Goal: Task Accomplishment & Management: Use online tool/utility

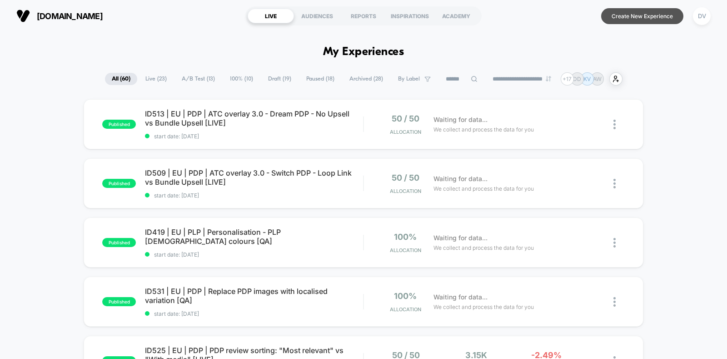
click at [630, 17] on button "Create New Experience" at bounding box center [642, 16] width 82 height 16
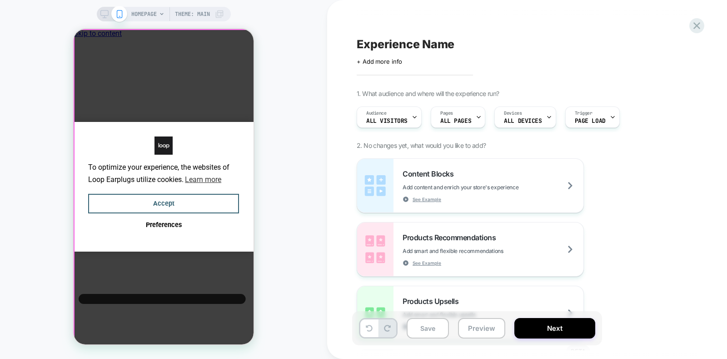
click at [241, 98] on div "To optimize your experience, the websites of Loop Earplugs utilize cookies. Lea…" at bounding box center [164, 186] width 180 height 315
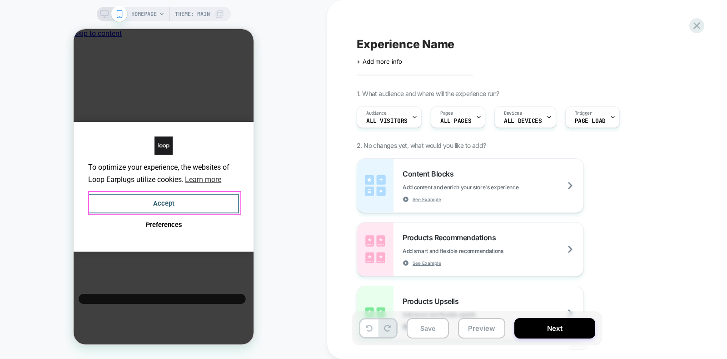
click at [167, 196] on button "Accept" at bounding box center [163, 204] width 151 height 20
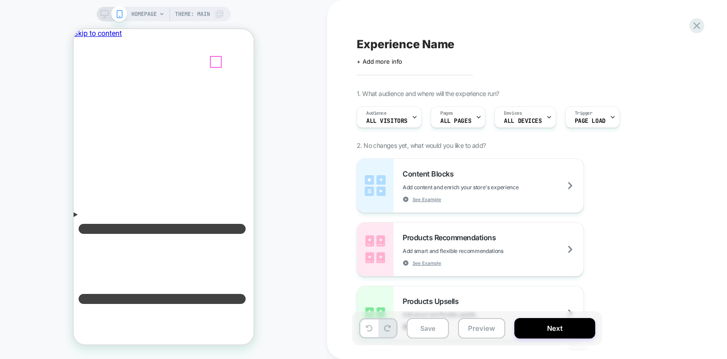
click at [106, 14] on icon at bounding box center [104, 14] width 8 height 8
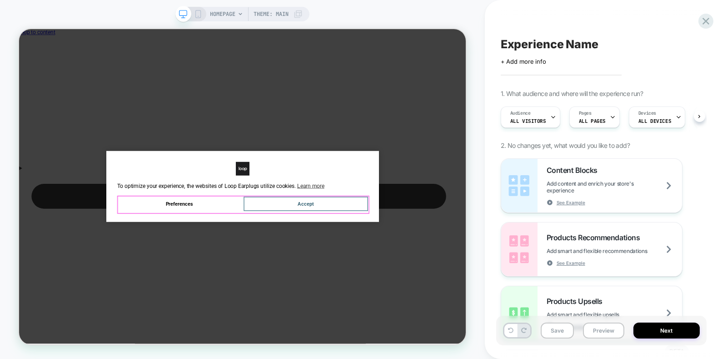
click at [403, 263] on button "Accept" at bounding box center [401, 262] width 165 height 20
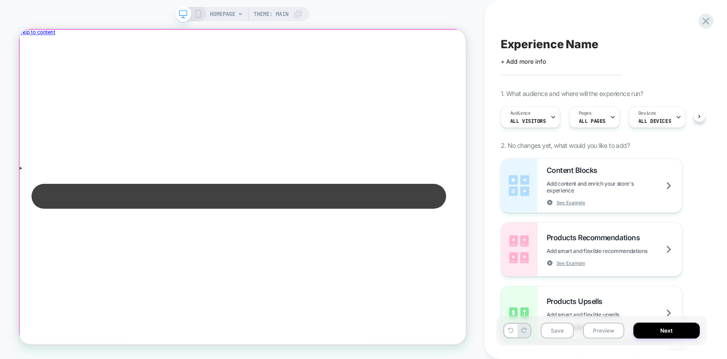
click at [512, 67] on div at bounding box center [518, 64] width 13 height 13
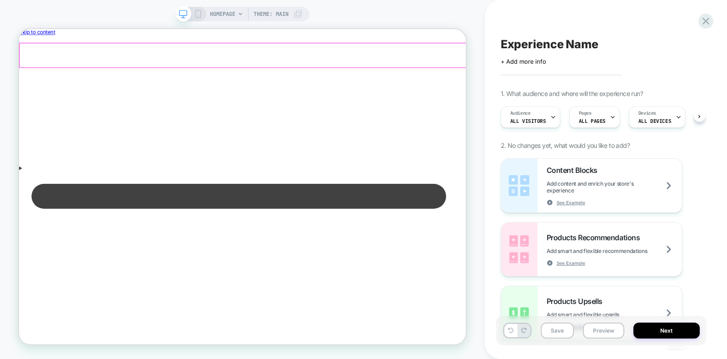
click at [515, 64] on div at bounding box center [318, 64] width 596 height 32
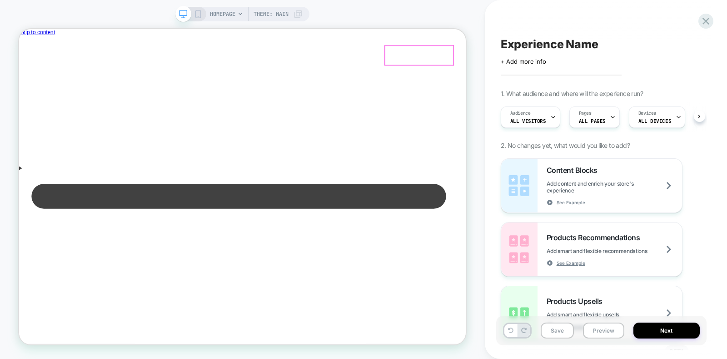
click at [226, 17] on span "HOMEPAGE" at bounding box center [222, 14] width 25 height 15
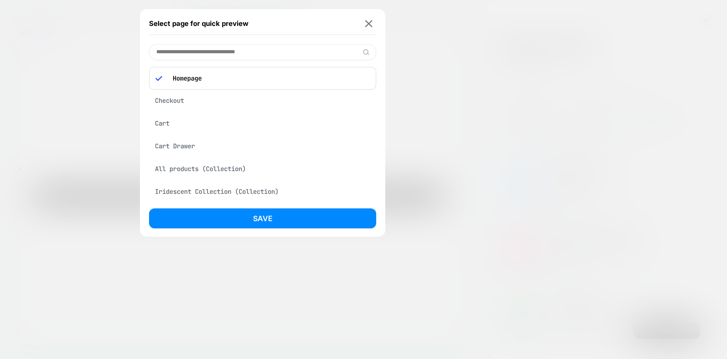
click at [214, 56] on input at bounding box center [262, 52] width 227 height 16
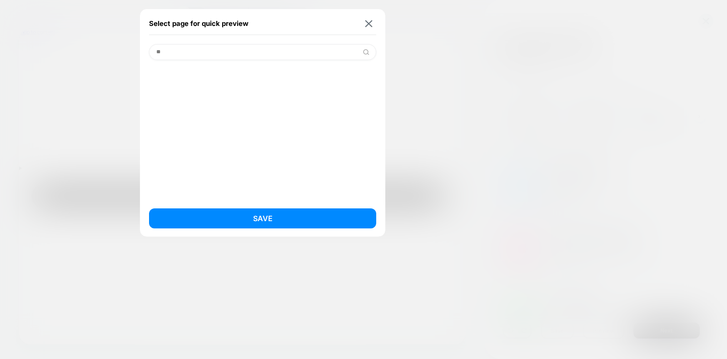
type input "*"
type input "****"
click at [369, 29] on div "Select page for quick preview" at bounding box center [262, 23] width 227 height 23
click at [369, 26] on img at bounding box center [368, 23] width 7 height 7
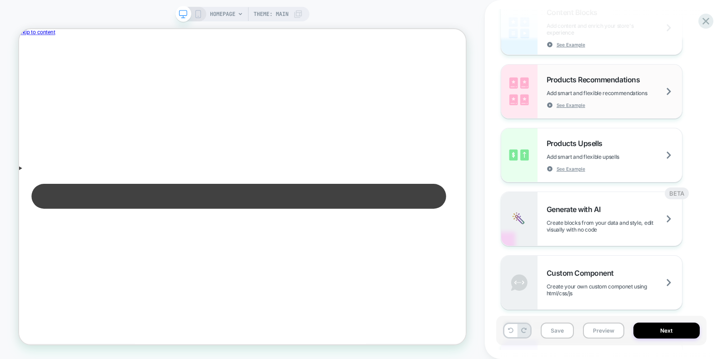
scroll to position [175, 0]
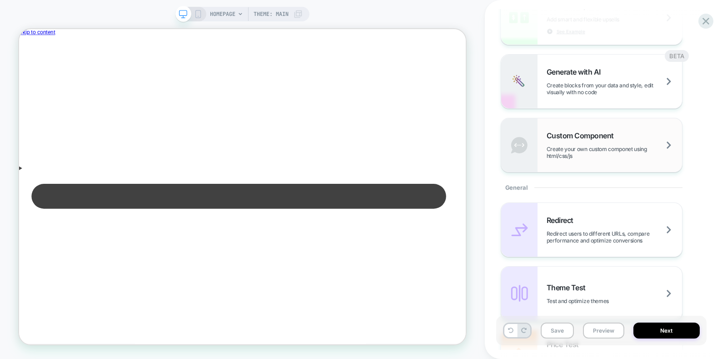
scroll to position [0, 0]
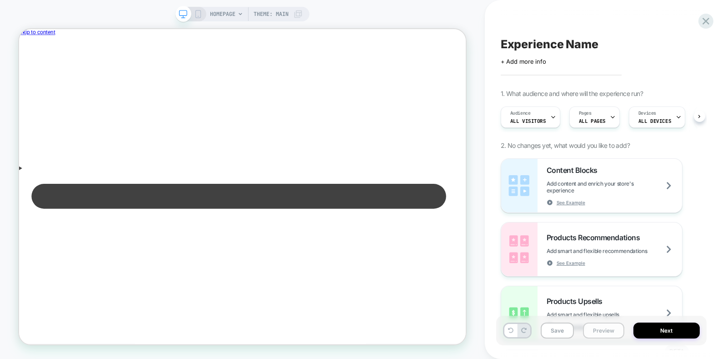
click at [598, 328] on button "Preview" at bounding box center [603, 330] width 41 height 16
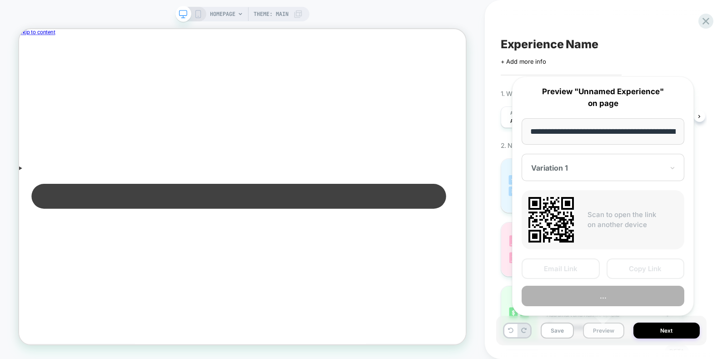
scroll to position [0, 41]
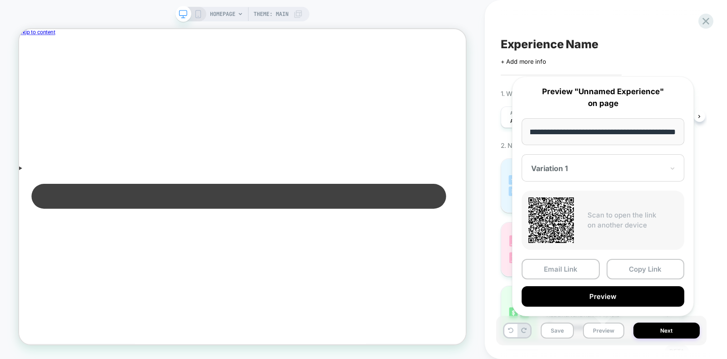
click at [679, 64] on div "+ Add more info" at bounding box center [592, 61] width 182 height 7
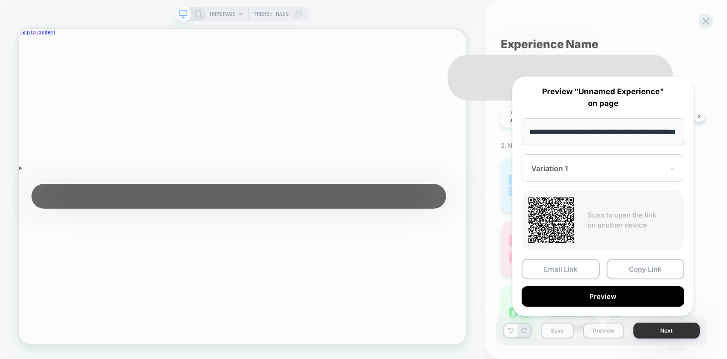
scroll to position [0, 0]
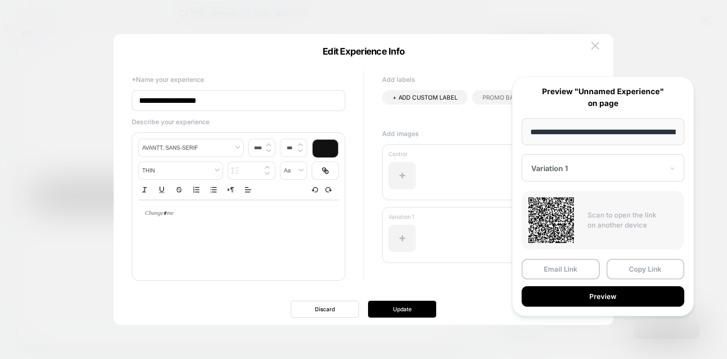
click at [621, 25] on div at bounding box center [363, 179] width 727 height 359
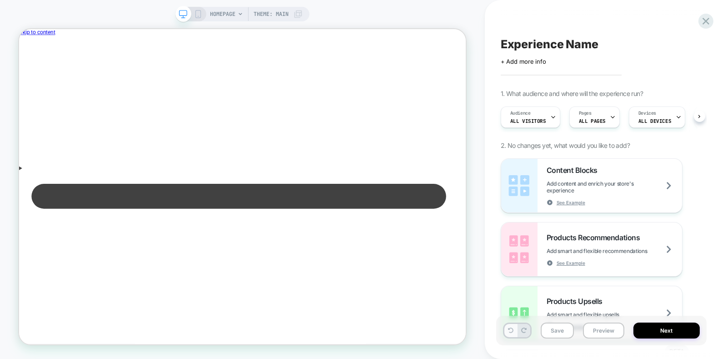
click at [508, 332] on icon at bounding box center [510, 329] width 5 height 5
click at [515, 67] on div at bounding box center [518, 64] width 13 height 13
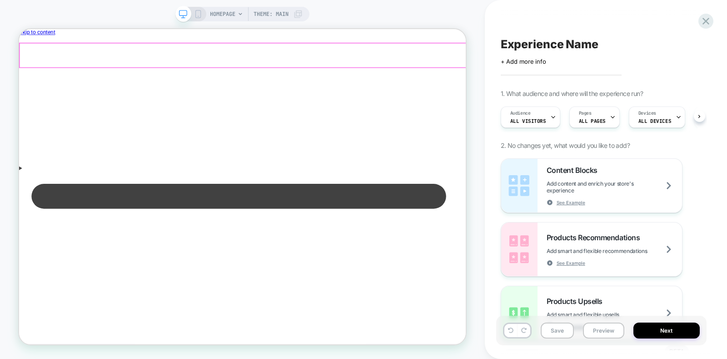
click at [585, 66] on div at bounding box center [318, 64] width 596 height 32
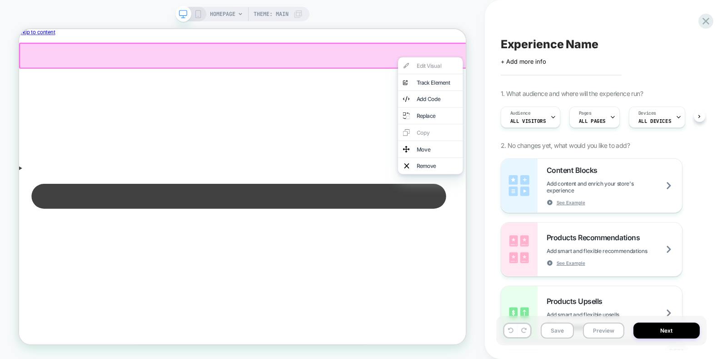
click at [585, 66] on div at bounding box center [568, 66] width 86 height 0
click at [477, 56] on div "HOMEPAGE Theme: MAIN" at bounding box center [242, 179] width 485 height 340
click at [227, 15] on span "HOMEPAGE" at bounding box center [222, 14] width 25 height 15
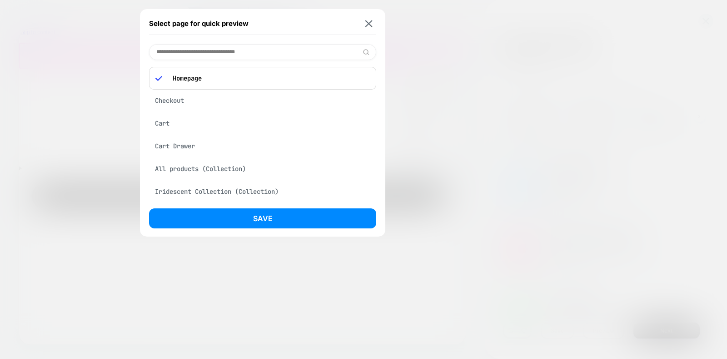
click at [325, 51] on input at bounding box center [262, 52] width 227 height 16
